Goal: Task Accomplishment & Management: Manage account settings

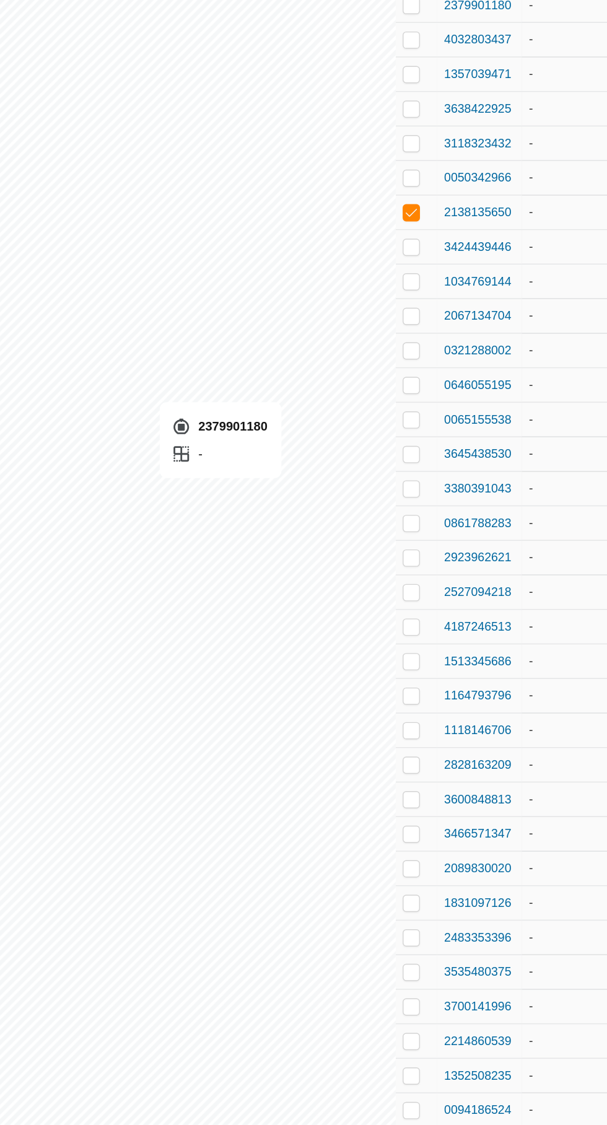
checkbox input "true"
checkbox input "false"
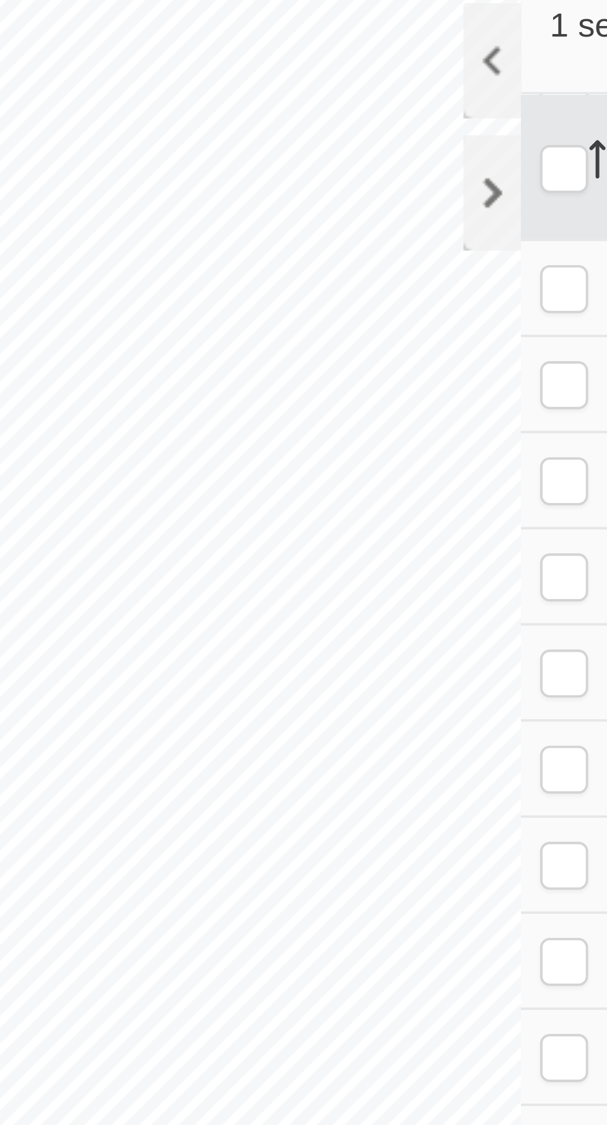
scroll to position [291, 0]
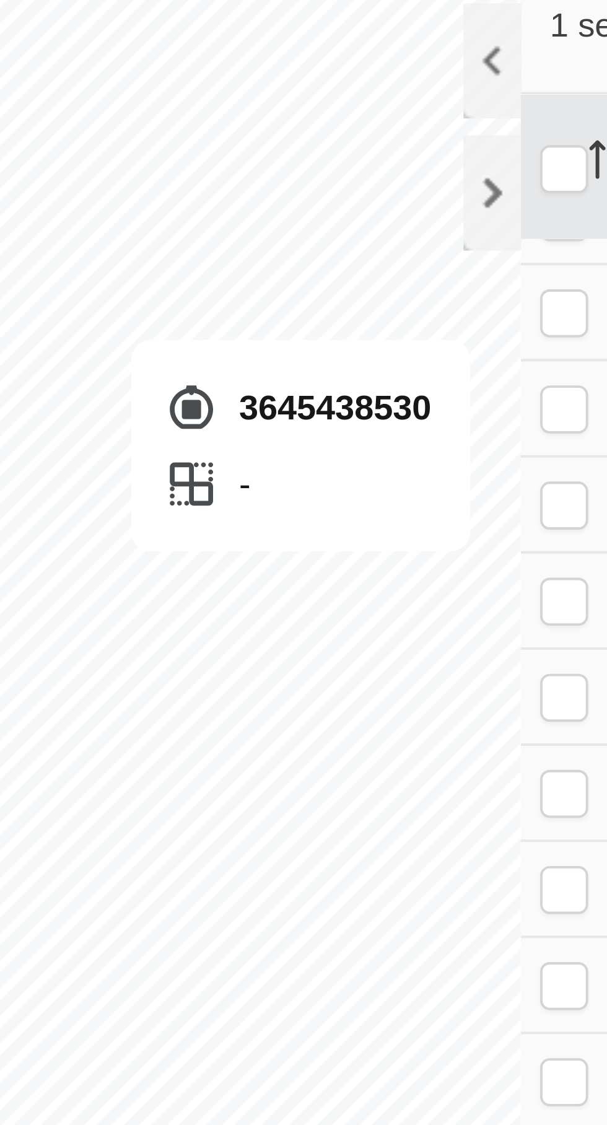
checkbox input "false"
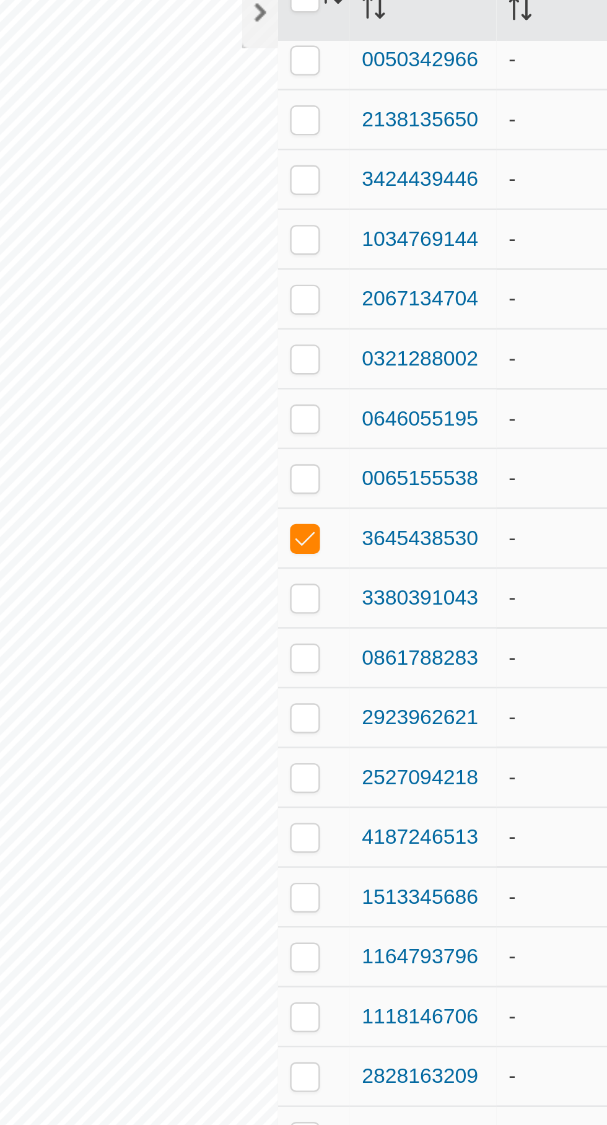
scroll to position [203, 0]
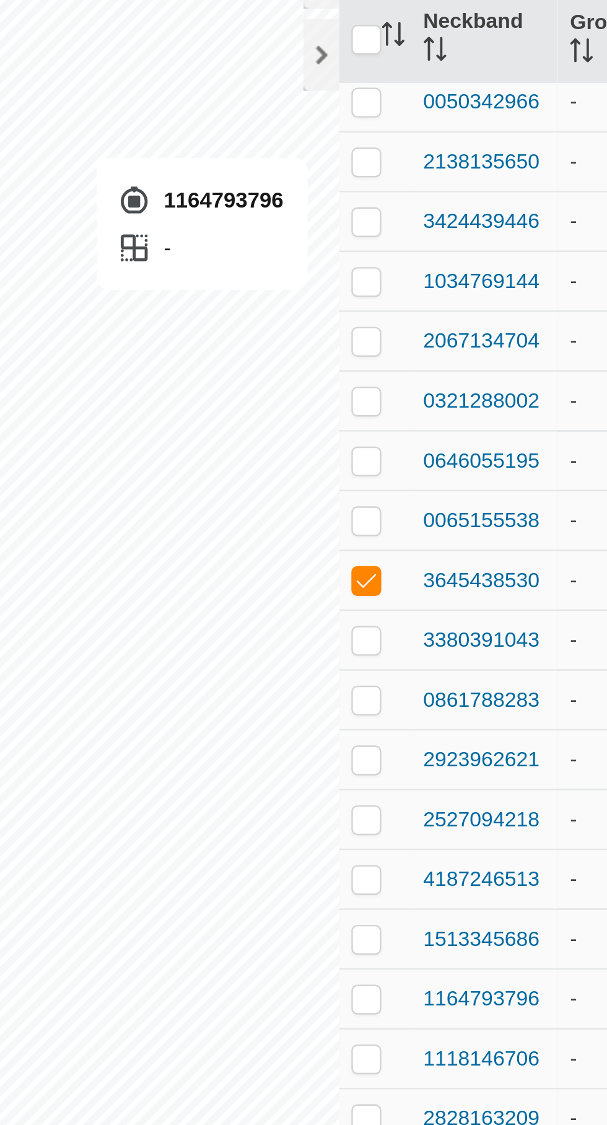
checkbox input "false"
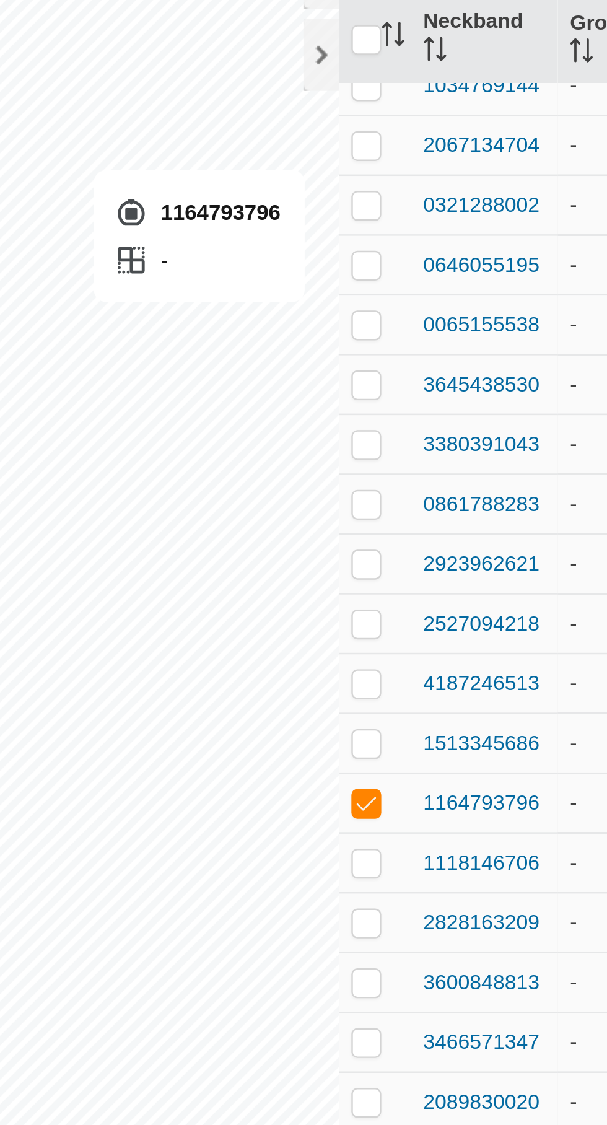
scroll to position [284, 0]
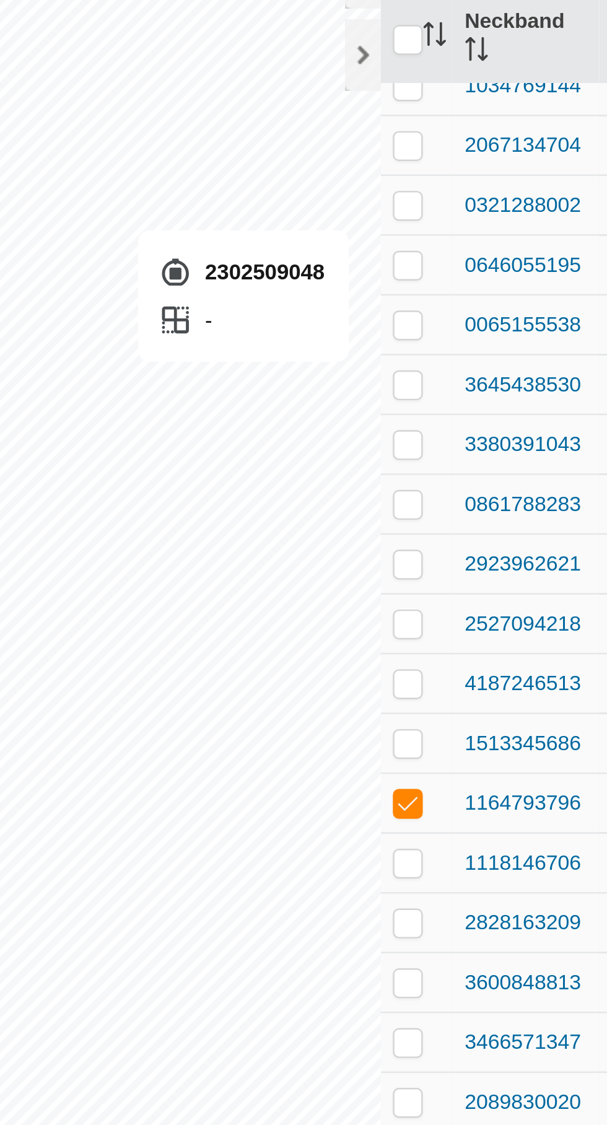
checkbox input "false"
checkbox input "true"
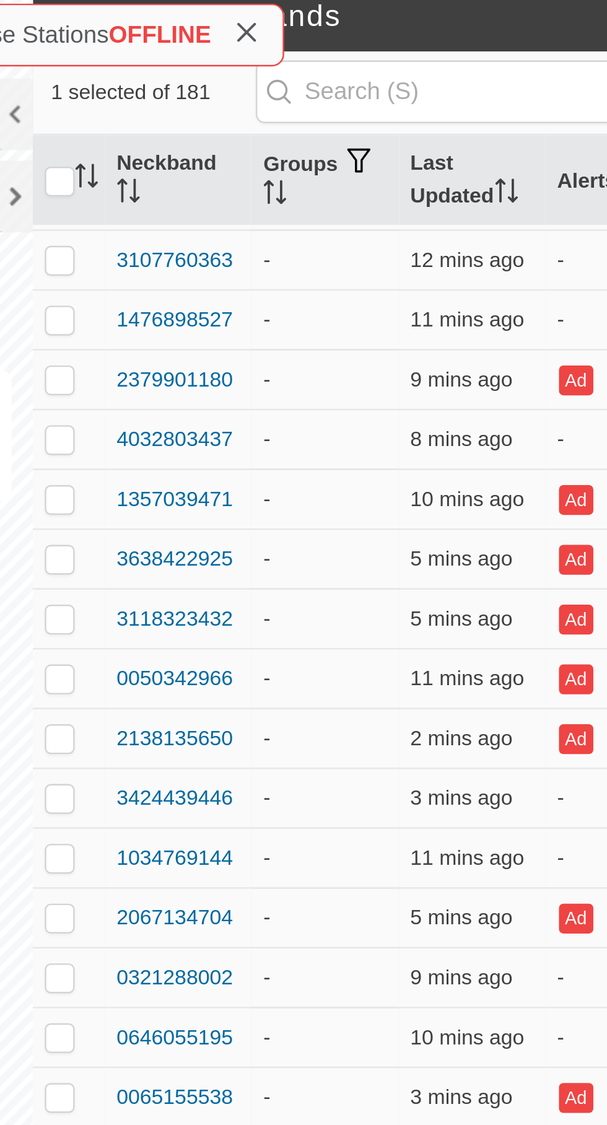
scroll to position [0, 0]
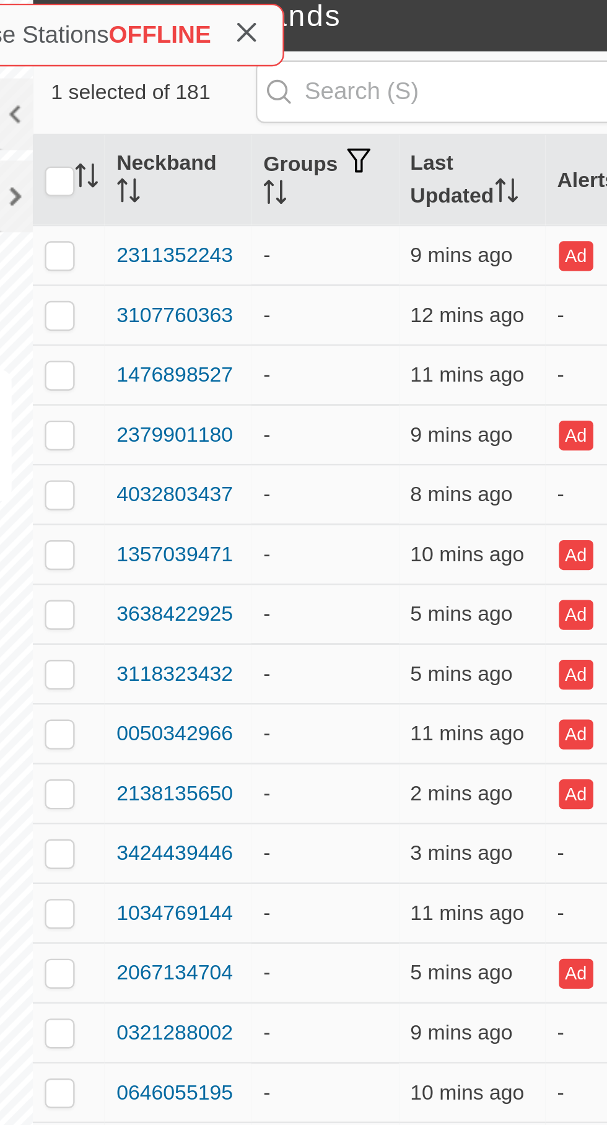
click at [309, 77] on icon "Activate to sort" at bounding box center [309, 81] width 1 height 10
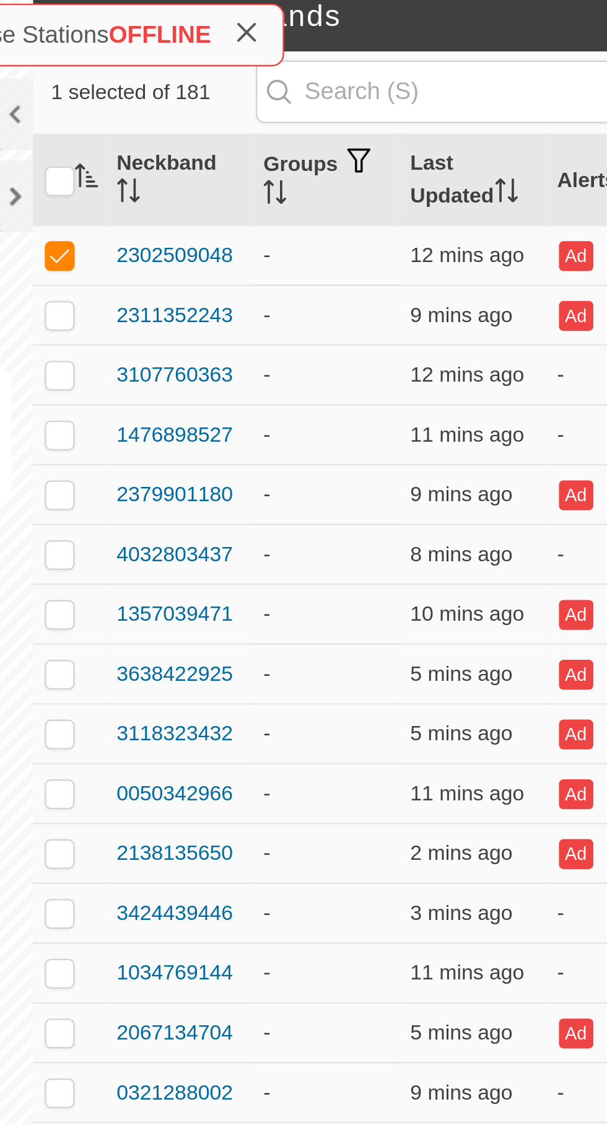
scroll to position [2, 0]
